Goal: Transaction & Acquisition: Book appointment/travel/reservation

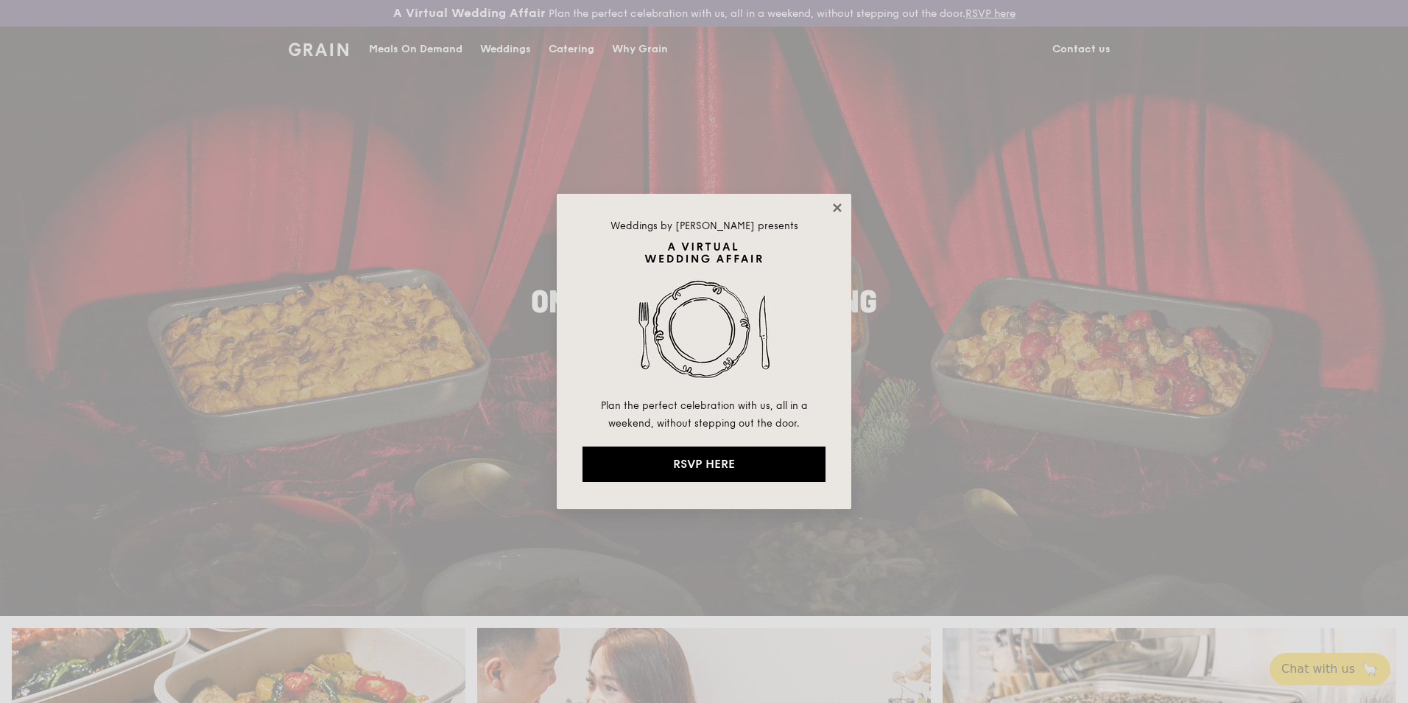
click at [838, 203] on icon at bounding box center [837, 207] width 13 height 13
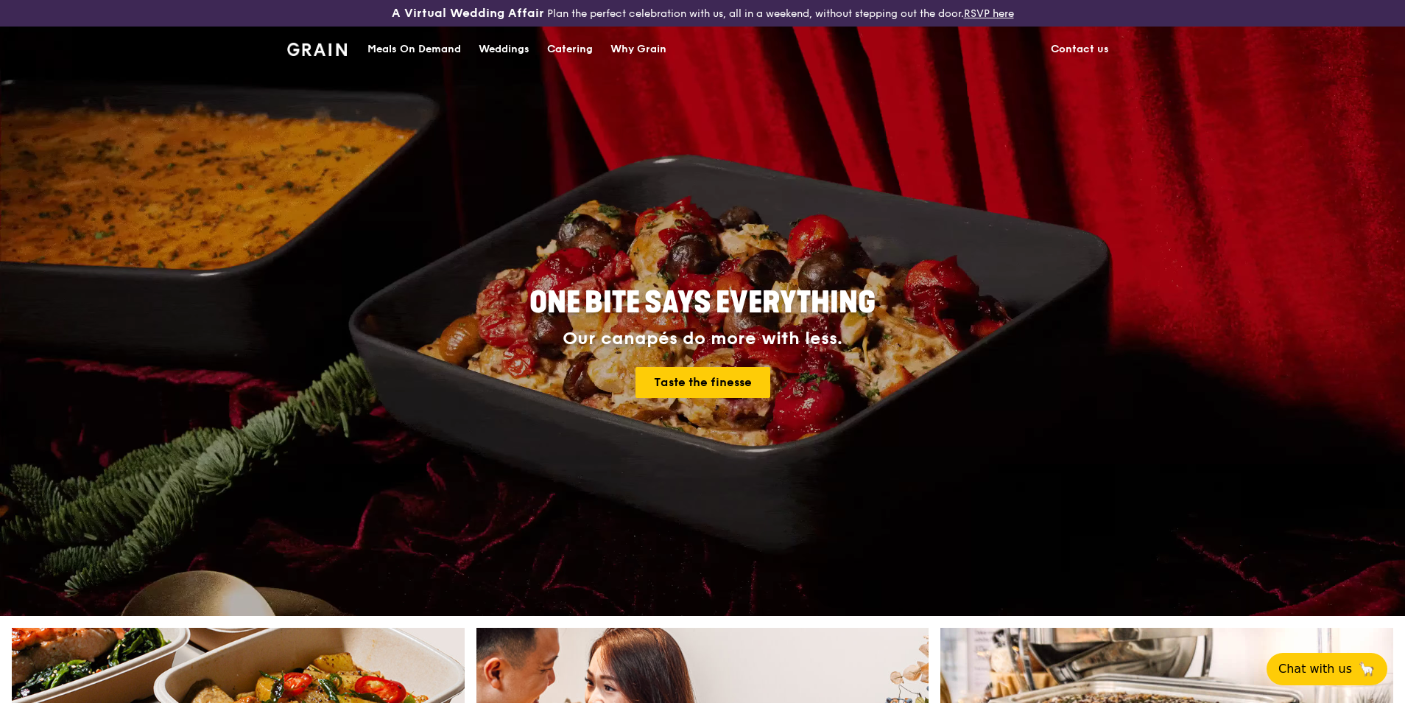
click at [576, 49] on div "Catering" at bounding box center [570, 49] width 46 height 44
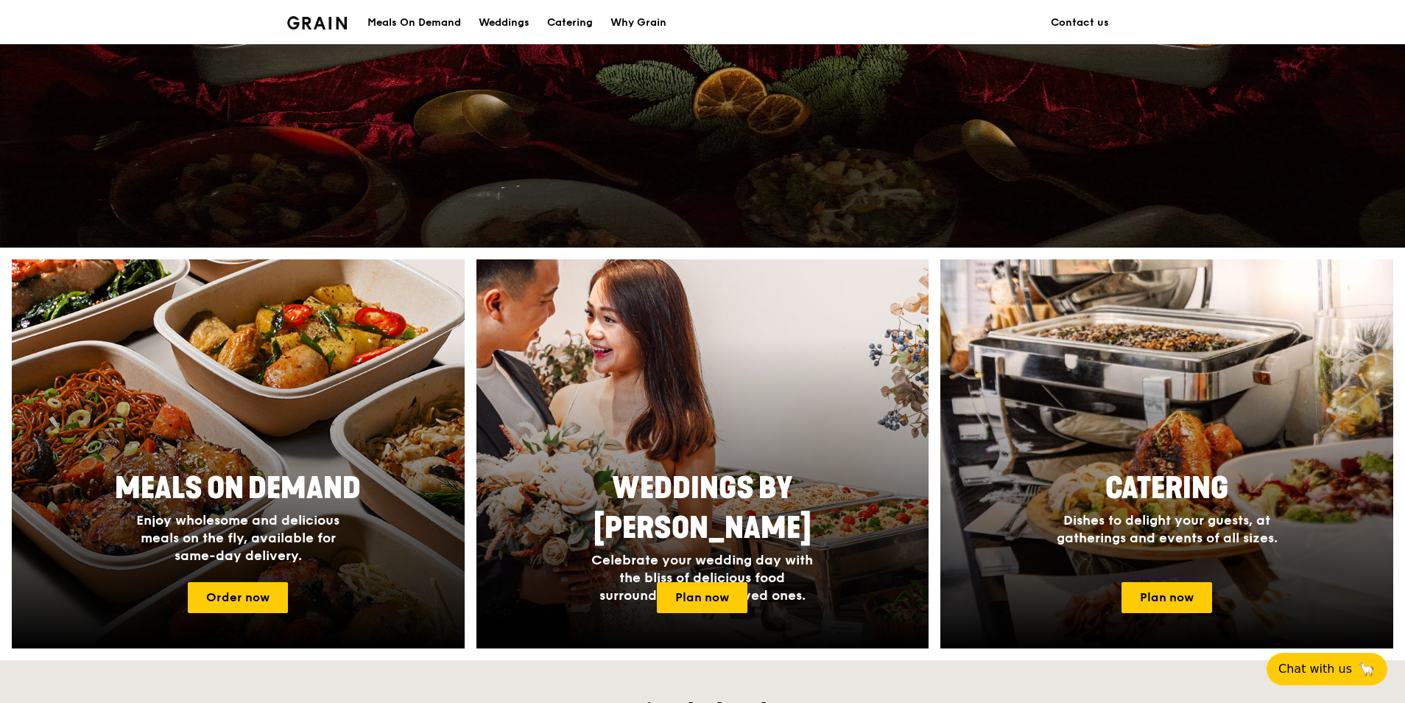
scroll to position [515, 0]
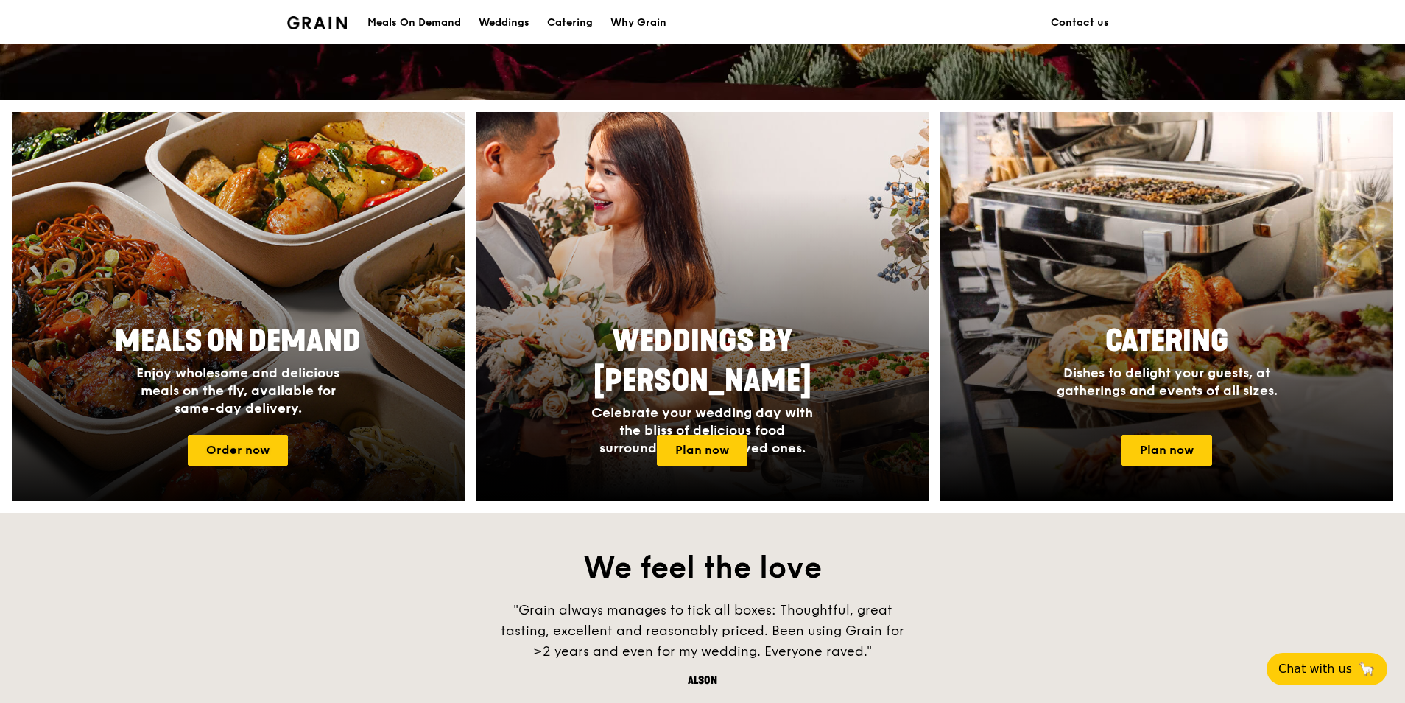
click at [278, 351] on span "Meals On Demand" at bounding box center [238, 340] width 246 height 35
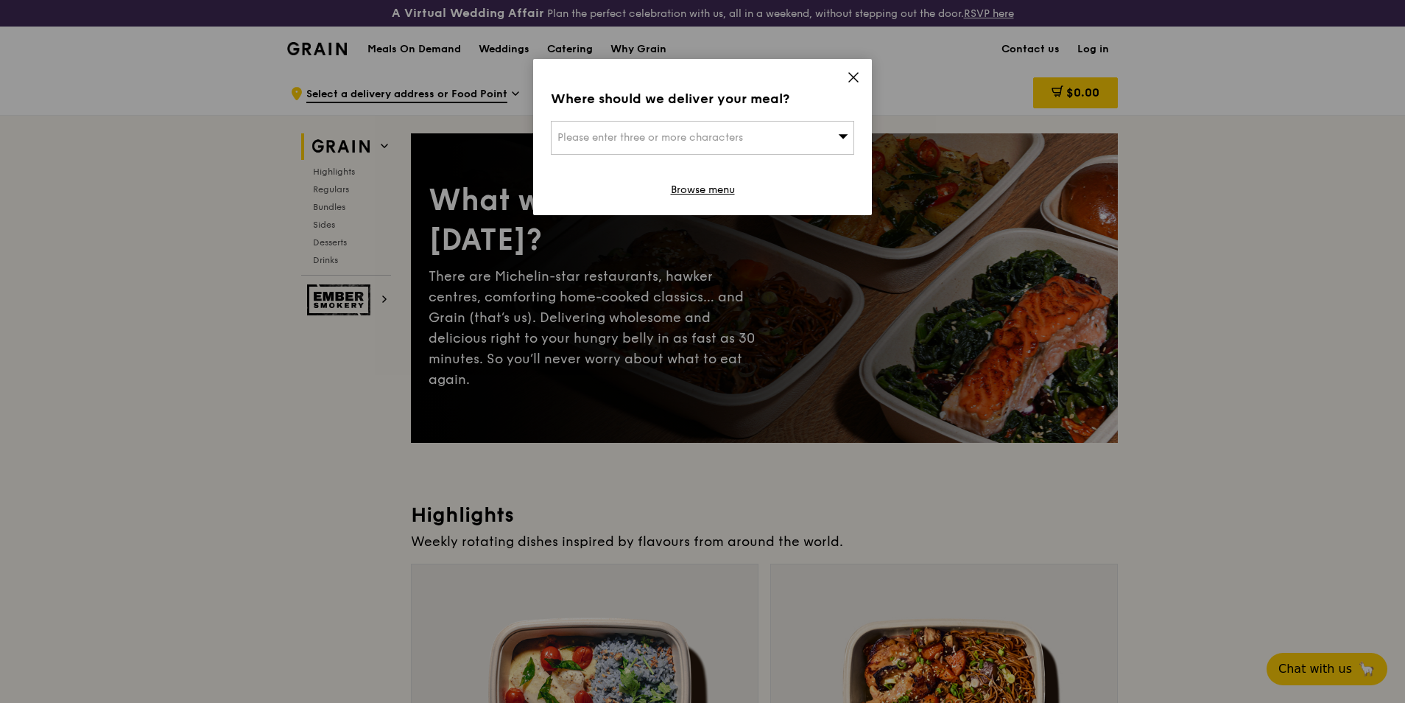
click at [793, 141] on div "Please enter three or more characters" at bounding box center [702, 138] width 303 height 34
click at [850, 74] on icon at bounding box center [853, 77] width 9 height 9
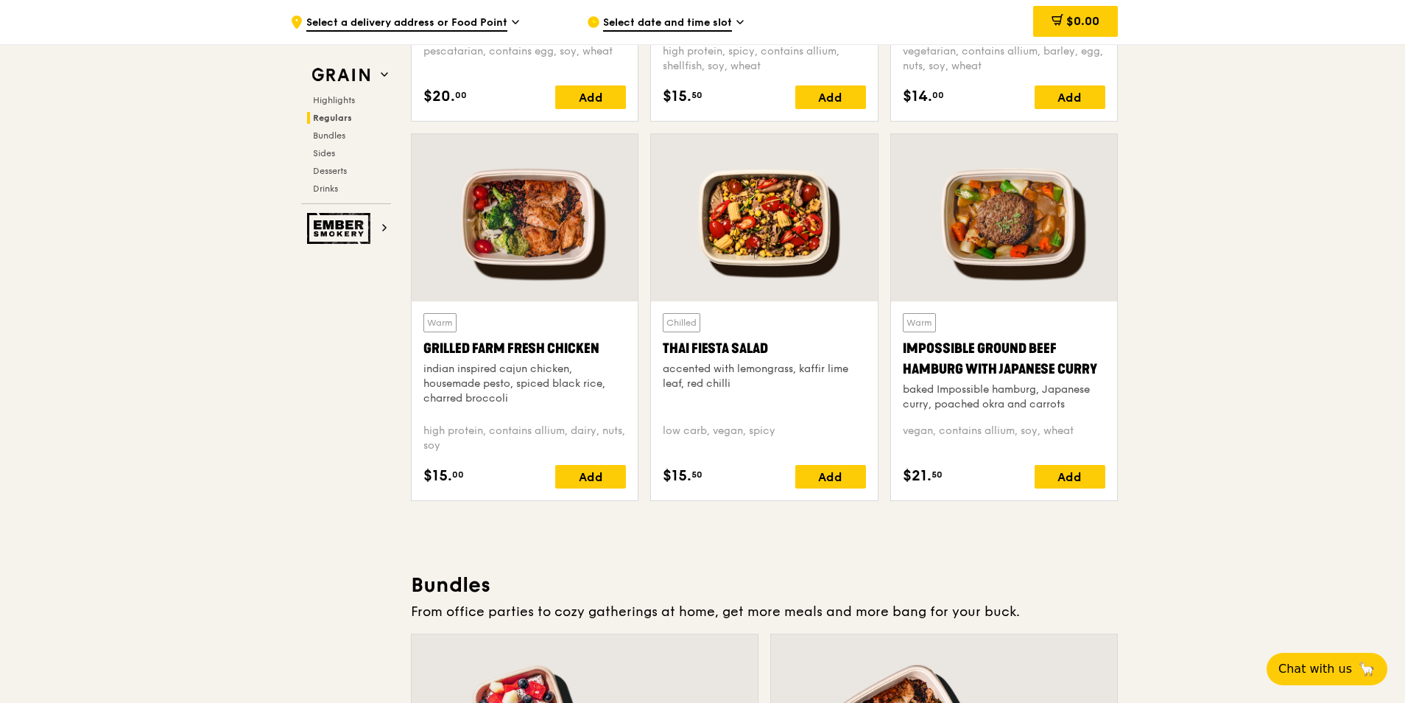
scroll to position [2062, 0]
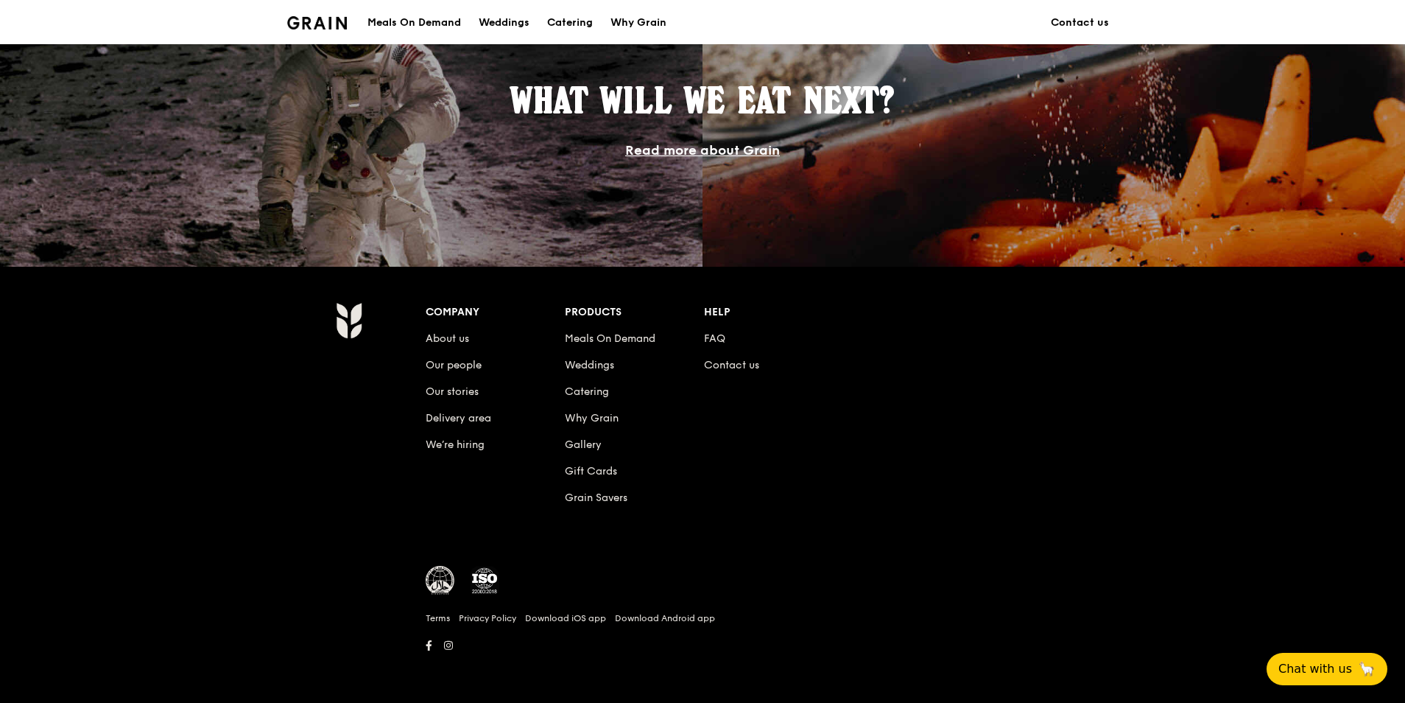
scroll to position [515, 0]
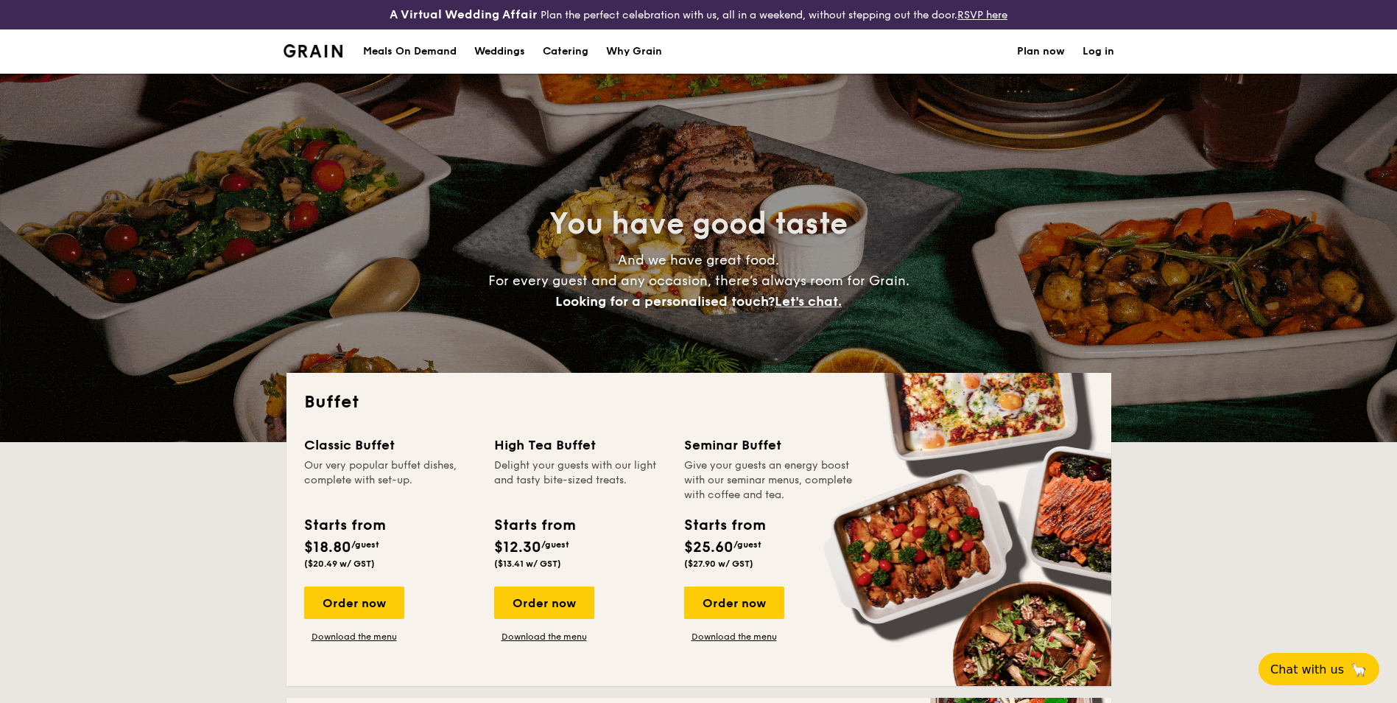
select select
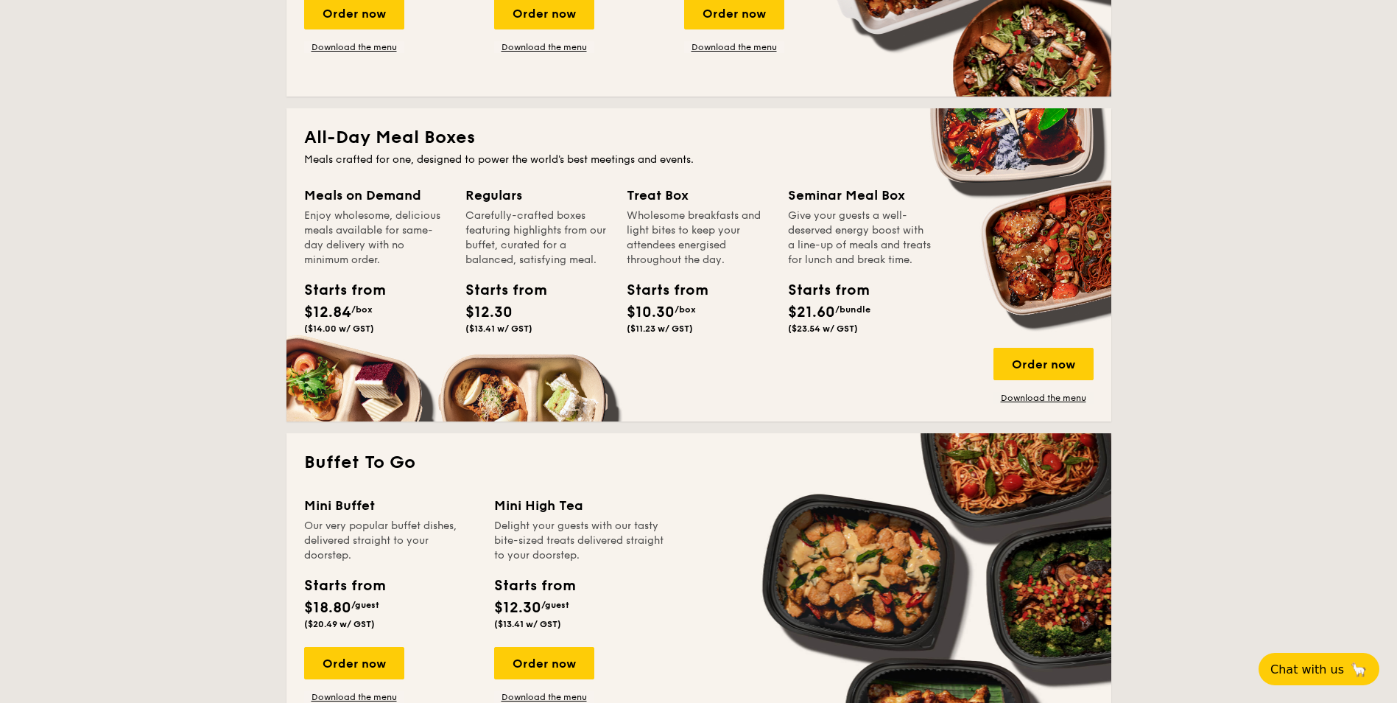
scroll to position [368, 0]
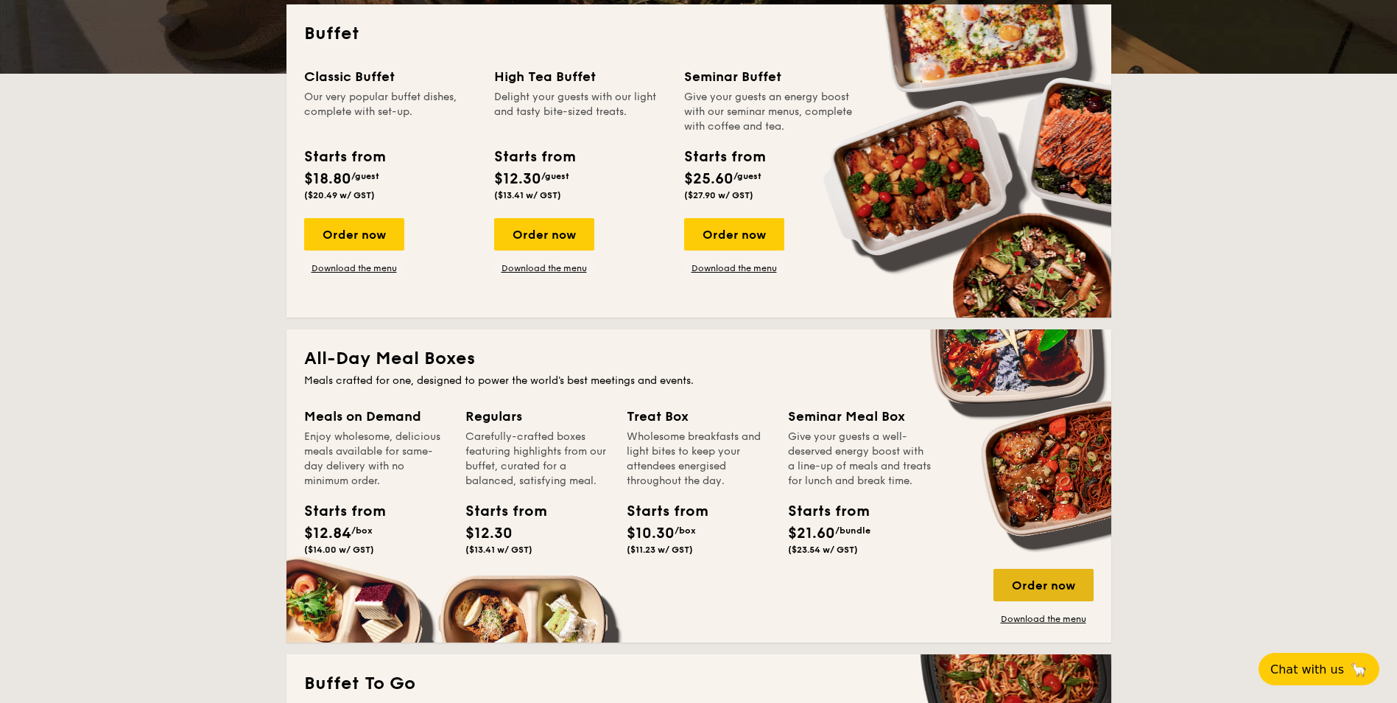
click at [1037, 582] on div "Order now" at bounding box center [1043, 584] width 100 height 32
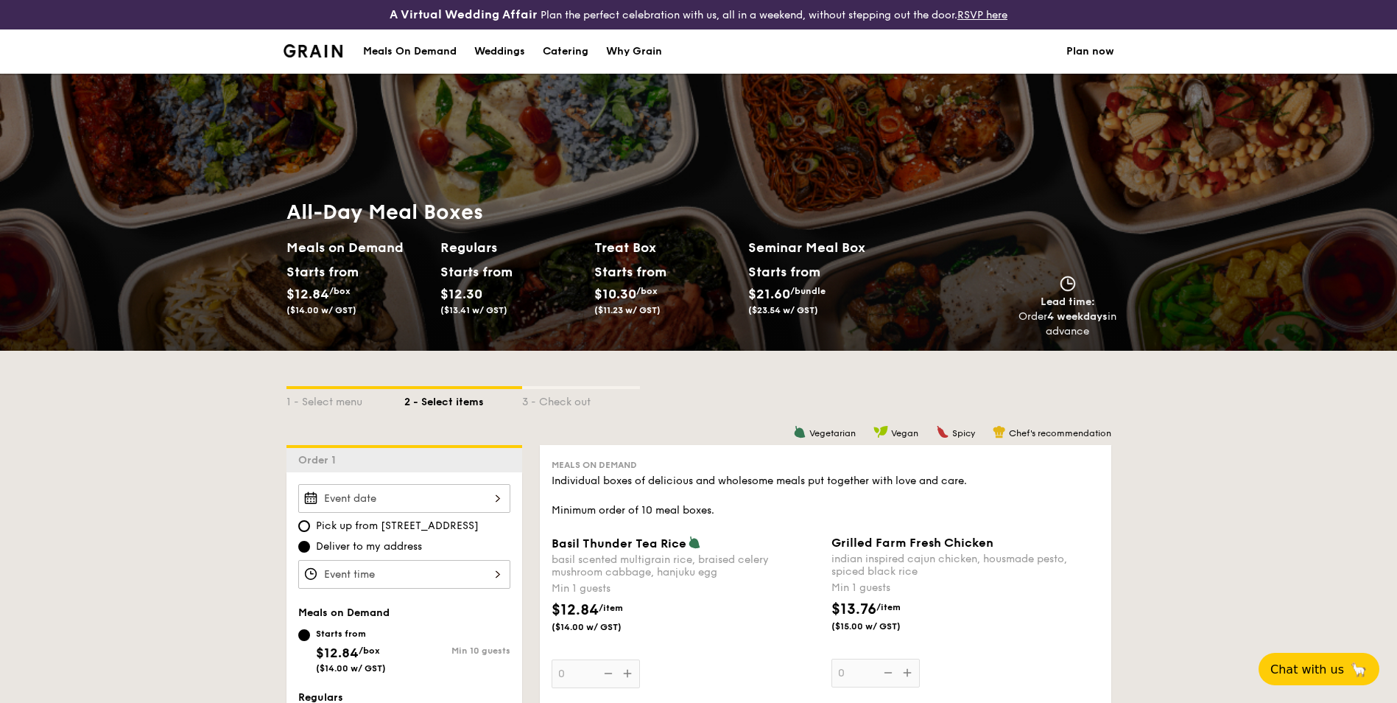
click at [460, 253] on h2 "Regulars" at bounding box center [511, 247] width 142 height 21
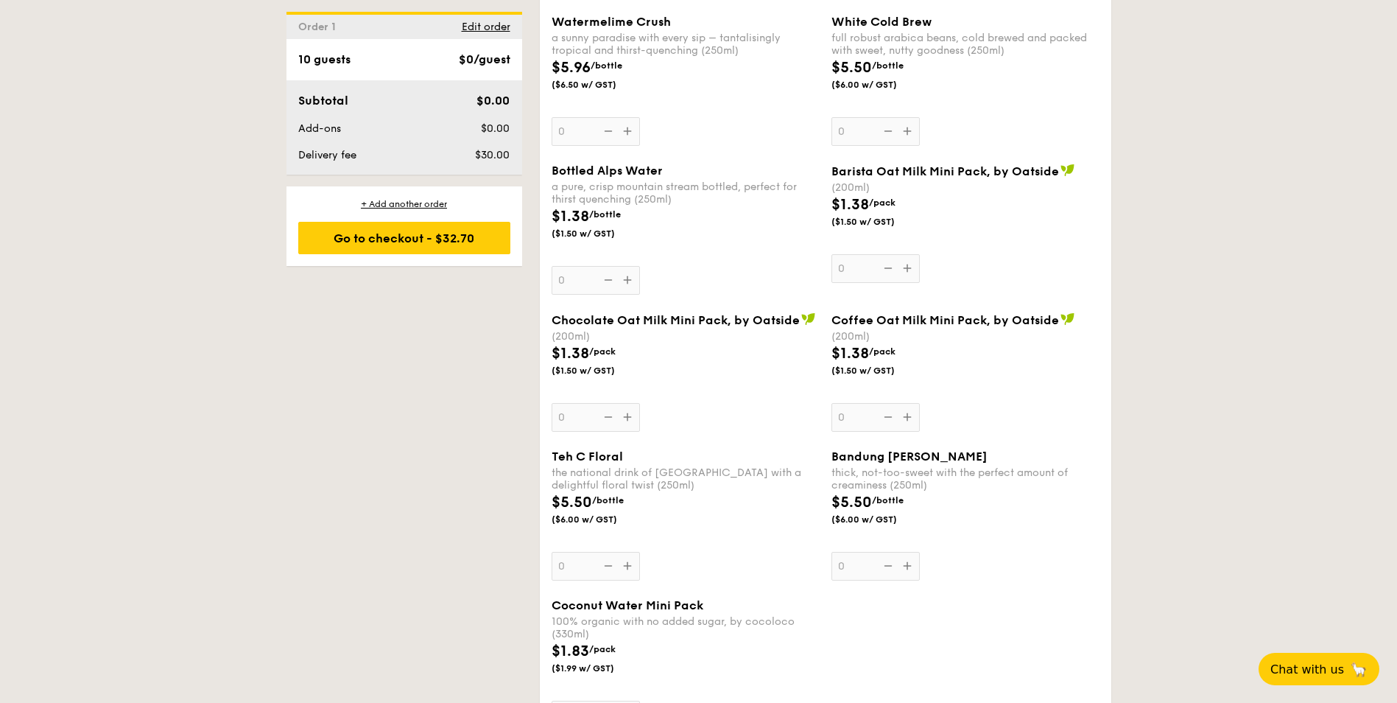
scroll to position [2136, 0]
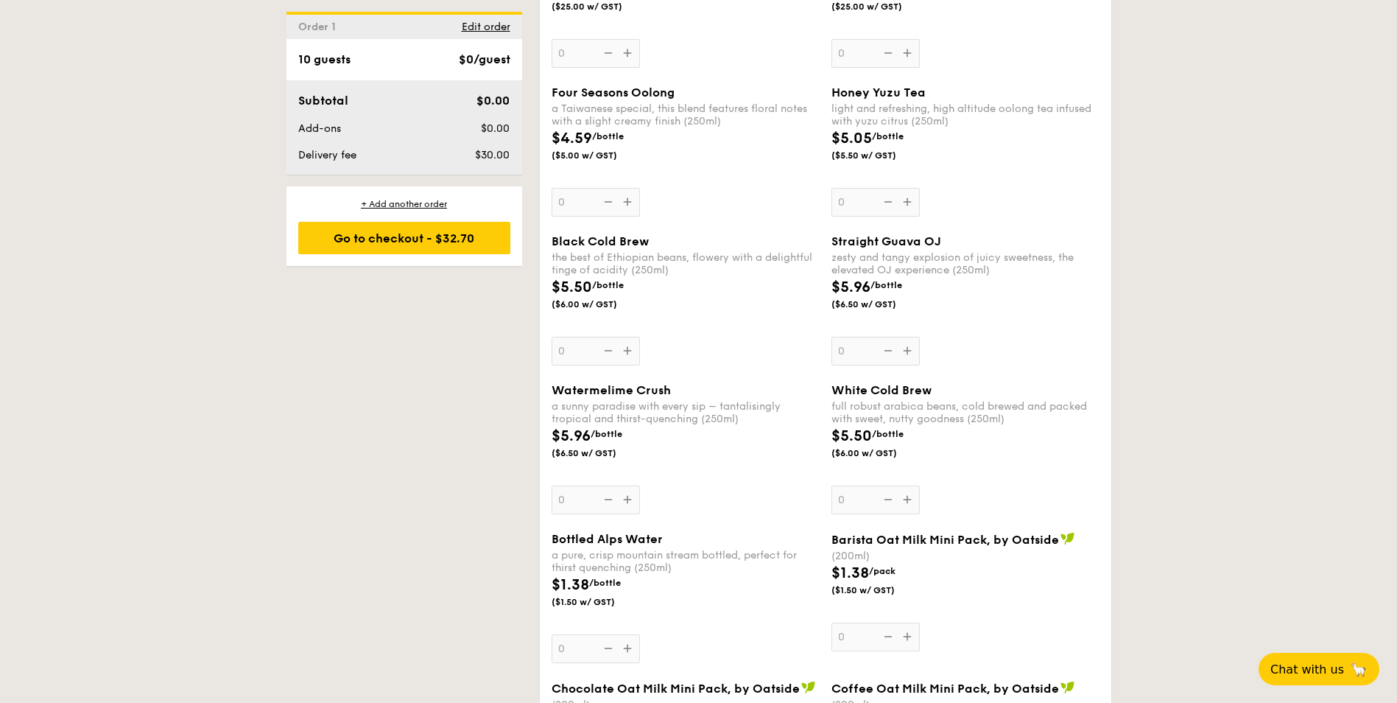
select select
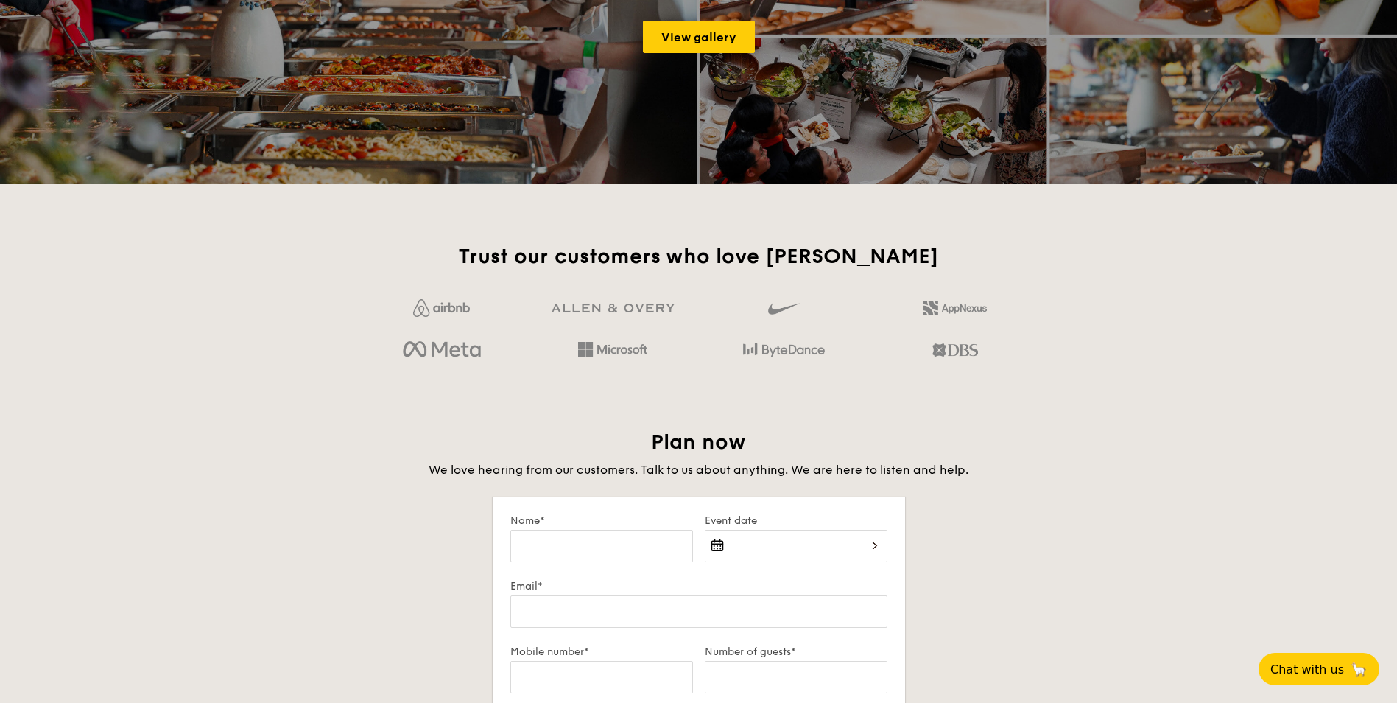
scroll to position [398, 0]
